Goal: Transaction & Acquisition: Obtain resource

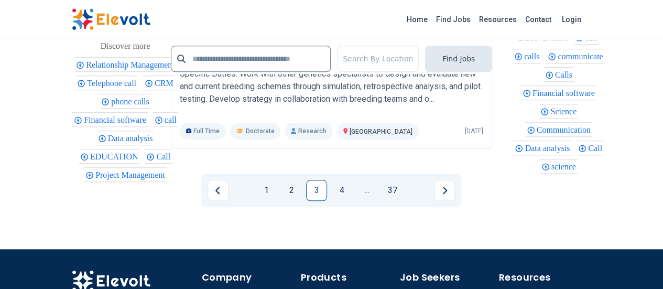
scroll to position [2413, 0]
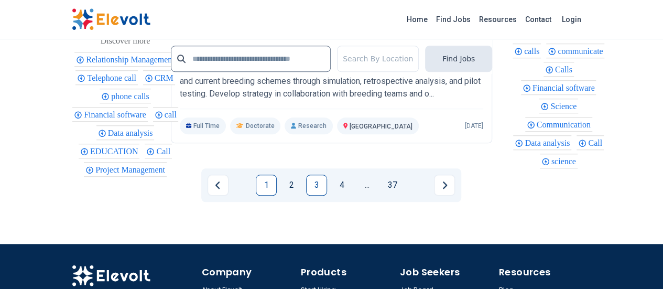
click at [264, 174] on link "1" at bounding box center [266, 184] width 21 height 21
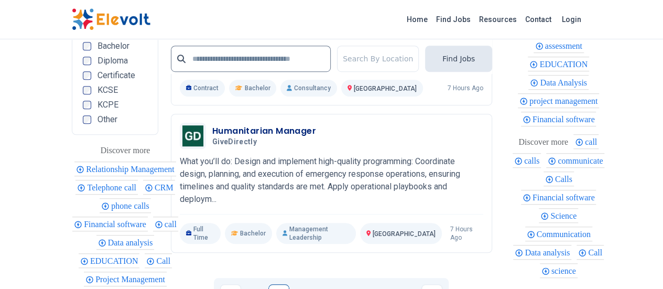
scroll to position [2314, 0]
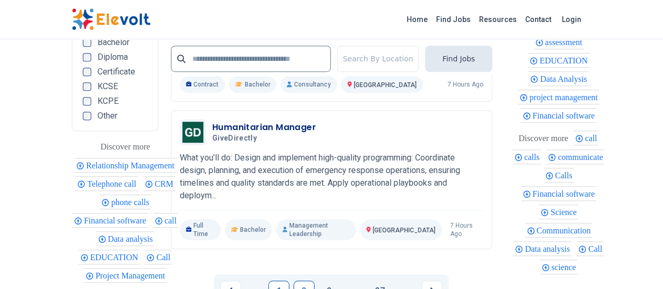
click at [301, 280] on link "2" at bounding box center [303, 290] width 21 height 21
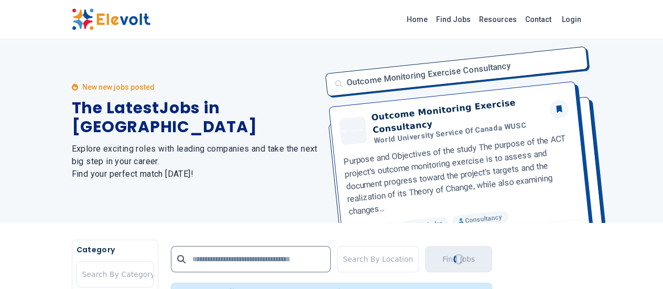
scroll to position [0, 0]
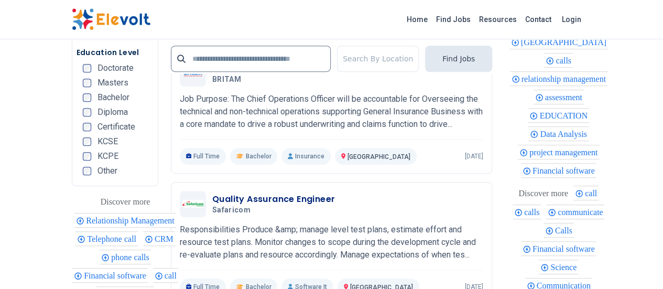
scroll to position [2339, 0]
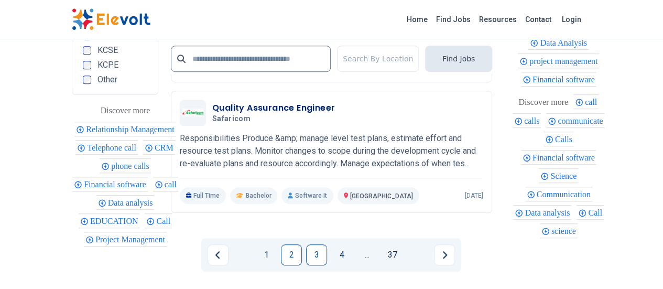
click at [313, 244] on link "3" at bounding box center [316, 254] width 21 height 21
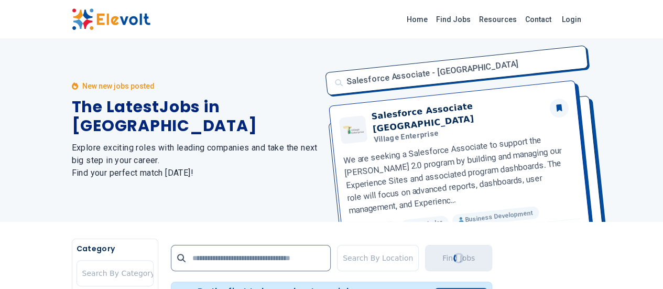
scroll to position [0, 0]
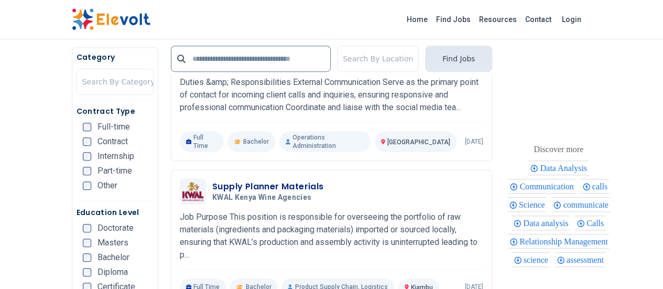
scroll to position [310, 0]
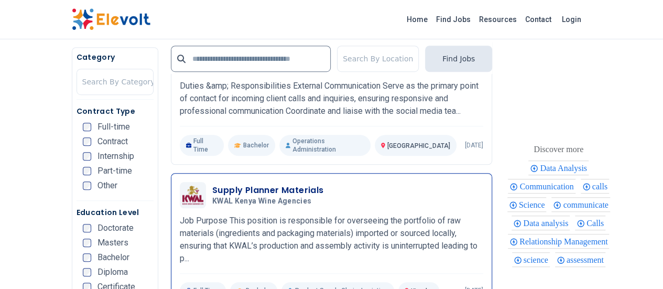
click at [328, 187] on div "Supply Planner Materials KWAL Kenya Wine Agencies 09/30/2025 10/30/2025" at bounding box center [347, 195] width 271 height 22
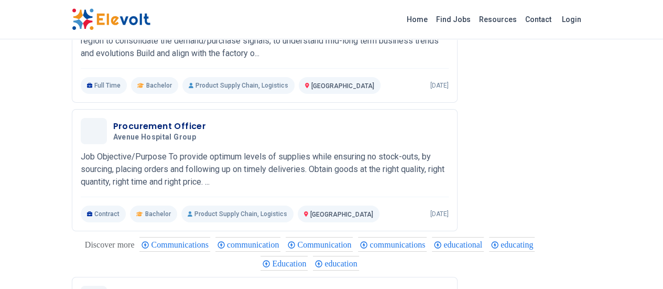
scroll to position [1750, 0]
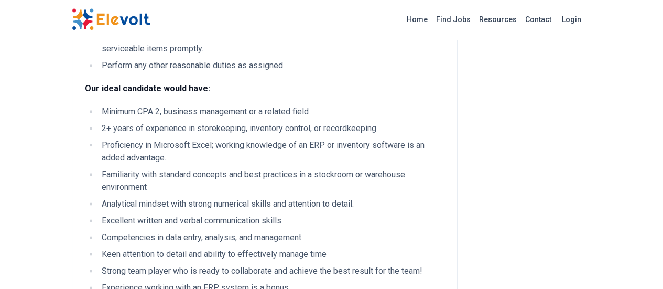
scroll to position [667, 0]
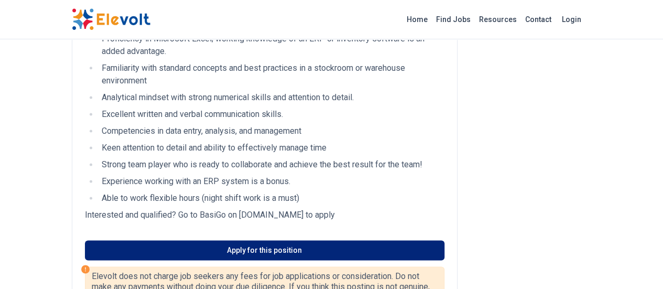
click at [226, 240] on link "Apply for this position" at bounding box center [264, 250] width 359 height 20
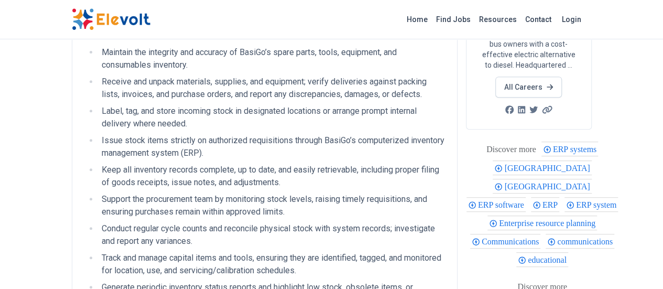
scroll to position [161, 0]
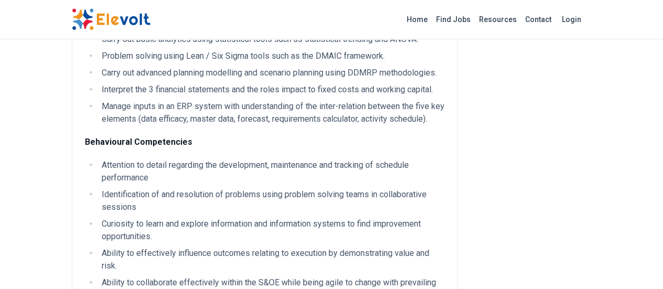
scroll to position [1118, 0]
